Goal: Browse casually

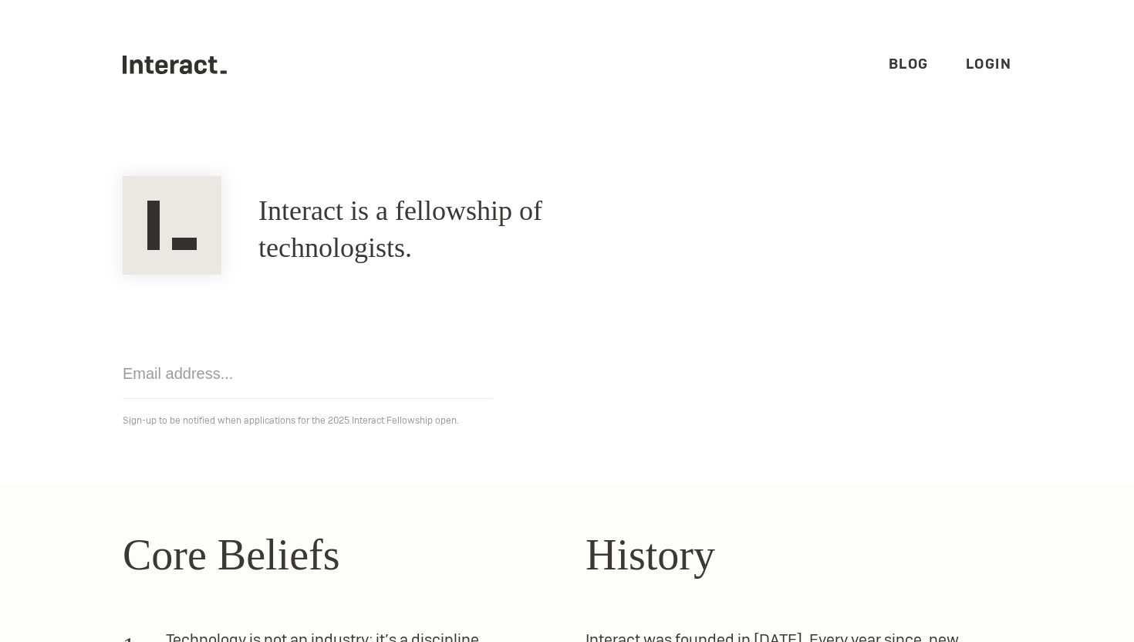
scroll to position [455, 0]
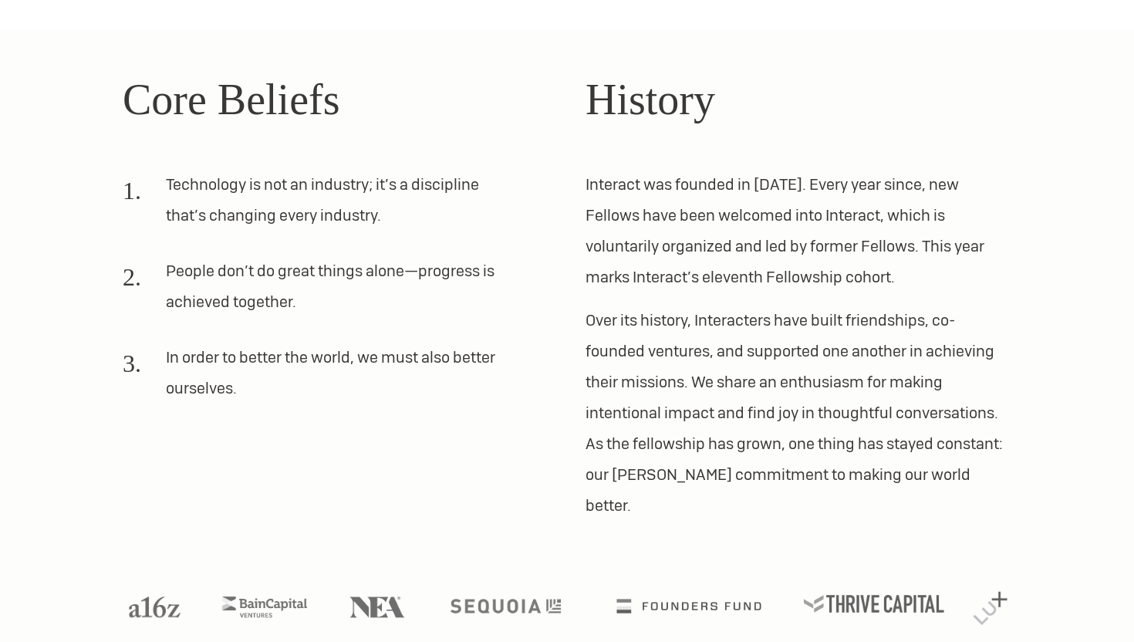
click at [857, 595] on li at bounding box center [874, 616] width 140 height 42
click at [867, 595] on img at bounding box center [874, 604] width 140 height 18
click at [992, 586] on img at bounding box center [990, 607] width 42 height 42
click at [675, 595] on img at bounding box center [689, 604] width 181 height 18
click at [524, 563] on div at bounding box center [567, 579] width 926 height 116
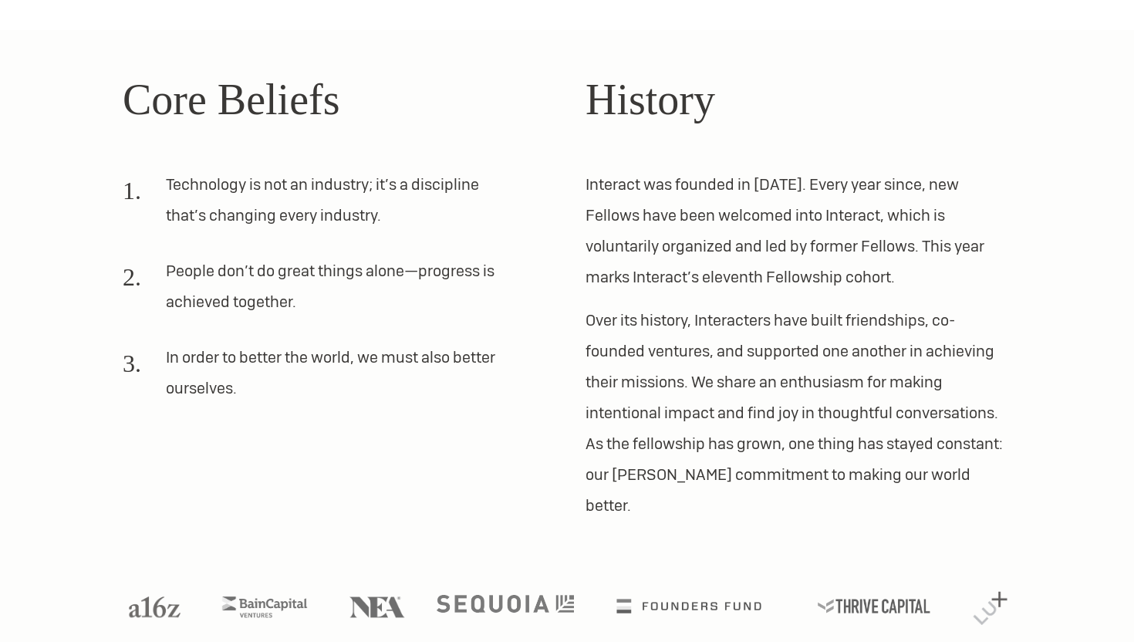
click at [525, 595] on img at bounding box center [506, 604] width 138 height 18
click at [402, 592] on img at bounding box center [377, 605] width 69 height 26
click at [279, 595] on ul at bounding box center [567, 616] width 914 height 42
click at [279, 592] on img at bounding box center [264, 605] width 107 height 26
click at [149, 592] on img at bounding box center [155, 605] width 64 height 26
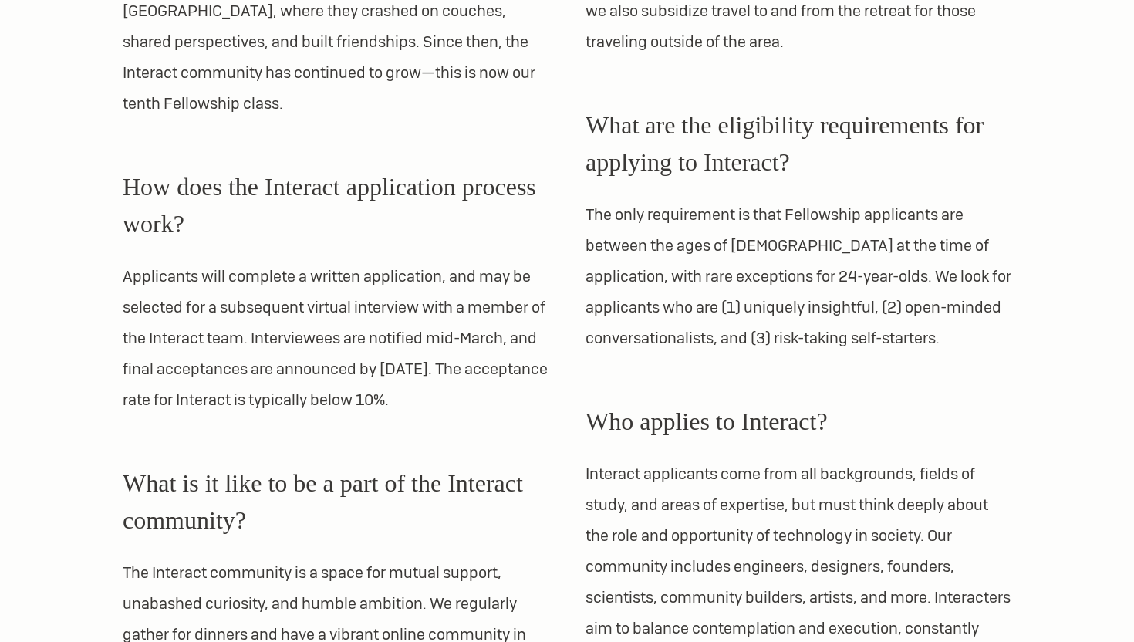
scroll to position [1008, 0]
